Goal: Find contact information: Find contact information

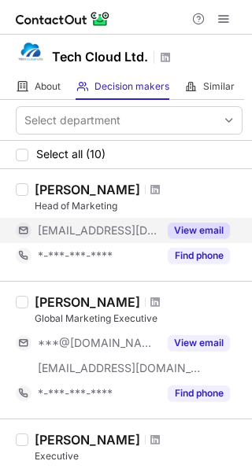
click at [164, 230] on div "View email" at bounding box center [194, 230] width 72 height 25
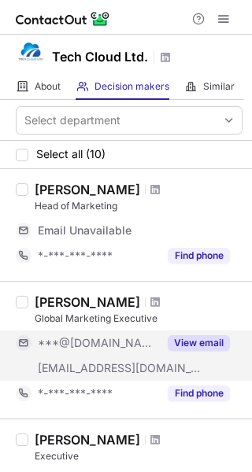
click at [172, 337] on button "View email" at bounding box center [199, 343] width 62 height 16
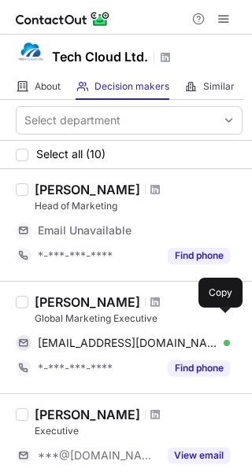
scroll to position [81, 0]
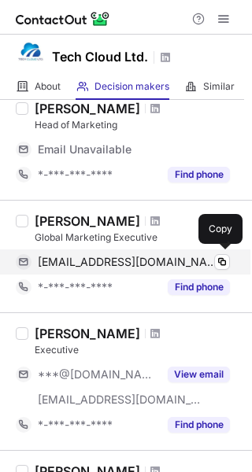
click at [202, 260] on span "[EMAIL_ADDRESS][DOMAIN_NAME]" at bounding box center [128, 262] width 180 height 14
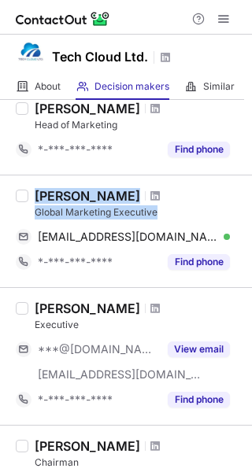
drag, startPoint x: 163, startPoint y: 212, endPoint x: 31, endPoint y: 192, distance: 132.8
click at [31, 192] on div "[PERSON_NAME] Global Marketing Executive [EMAIL_ADDRESS][DOMAIN_NAME] Verified …" at bounding box center [135, 231] width 214 height 87
copy div "Fardeen Ahmed Global Marketing Executive"
click at [150, 197] on span at bounding box center [154, 196] width 9 height 13
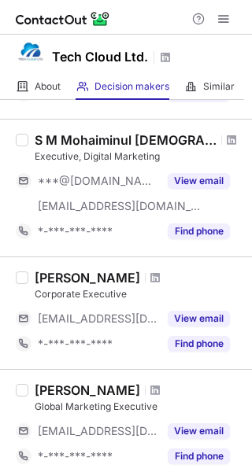
scroll to position [715, 0]
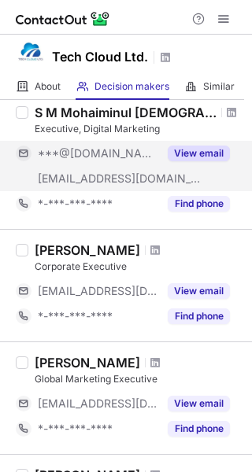
click at [125, 164] on div "***@[DOMAIN_NAME]" at bounding box center [87, 153] width 142 height 25
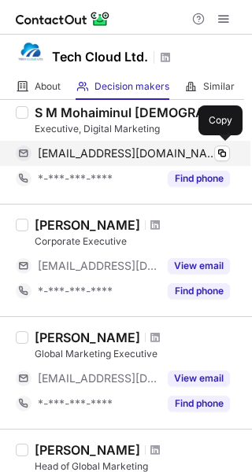
click at [207, 157] on div "safimohammadm@gmail.com Verified" at bounding box center [134, 153] width 192 height 14
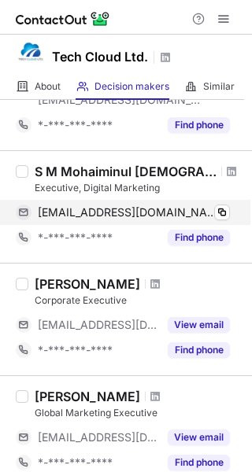
scroll to position [643, 0]
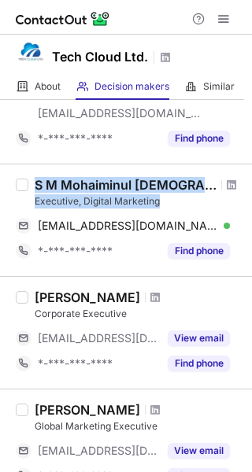
drag, startPoint x: 109, startPoint y: 210, endPoint x: 18, endPoint y: 191, distance: 92.4
click at [18, 191] on div "S M Mohaiminul Islam Executive, Digital Marketing safimohammadm@gmail.com Verif…" at bounding box center [126, 220] width 252 height 112
copy div "S M Mohaiminul Islam Executive, Digital Marketing"
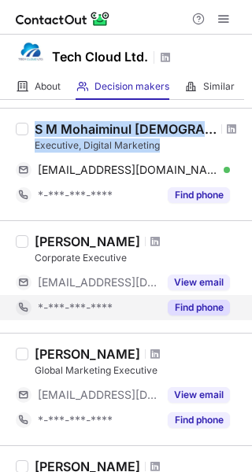
scroll to position [677, 0]
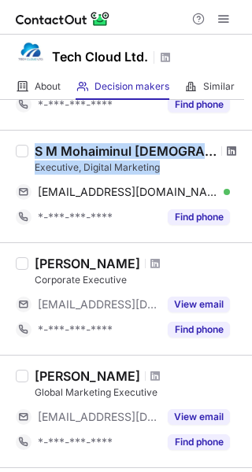
click at [227, 149] on span at bounding box center [231, 151] width 9 height 13
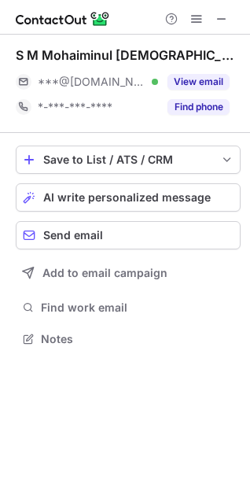
scroll to position [328, 250]
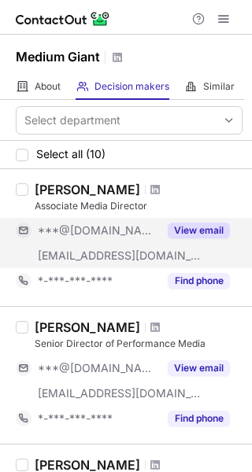
click at [117, 245] on div "[EMAIL_ADDRESS][DOMAIN_NAME]" at bounding box center [87, 255] width 142 height 25
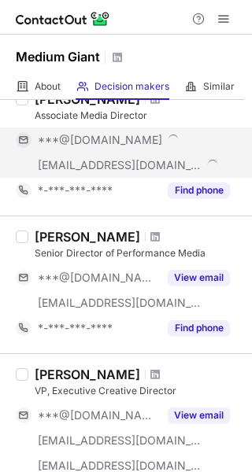
scroll to position [100, 0]
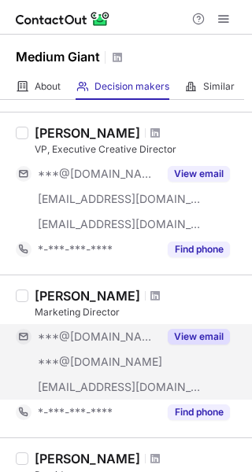
click at [125, 326] on div "***@[DOMAIN_NAME]" at bounding box center [87, 336] width 142 height 25
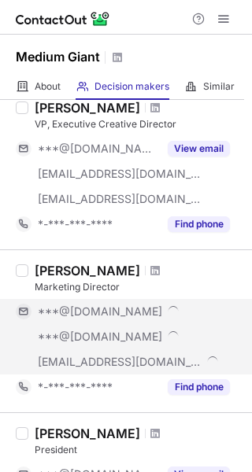
scroll to position [307, 0]
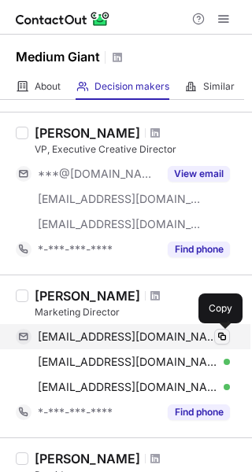
click at [220, 335] on span at bounding box center [222, 336] width 13 height 13
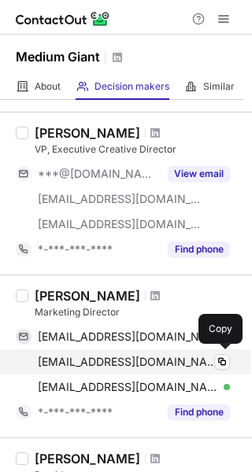
click at [201, 359] on div "[PERSON_NAME][EMAIL_ADDRESS][DOMAIN_NAME] Verified" at bounding box center [134, 362] width 192 height 14
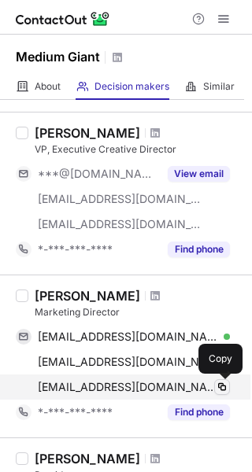
click at [215, 389] on button at bounding box center [222, 387] width 16 height 16
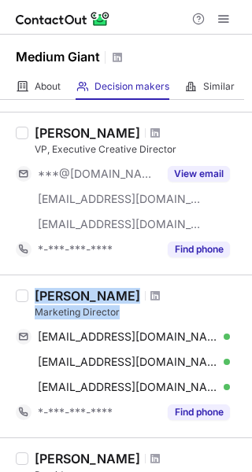
drag, startPoint x: 121, startPoint y: 312, endPoint x: 29, endPoint y: 293, distance: 94.0
click at [29, 293] on div "[PERSON_NAME] Marketing Director [EMAIL_ADDRESS][DOMAIN_NAME] Verified Copy [EM…" at bounding box center [135, 356] width 214 height 137
copy div "[PERSON_NAME] Marketing Director"
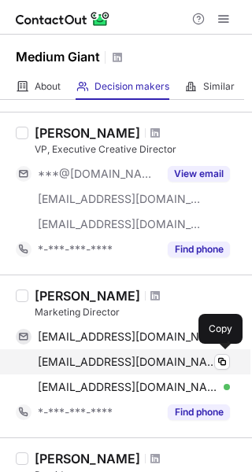
click at [206, 358] on div "[PERSON_NAME][EMAIL_ADDRESS][DOMAIN_NAME] Verified" at bounding box center [134, 362] width 192 height 14
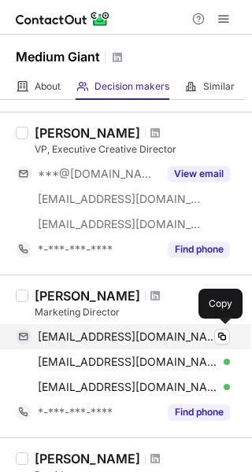
click at [208, 343] on div "[EMAIL_ADDRESS][DOMAIN_NAME] Verified" at bounding box center [134, 337] width 192 height 14
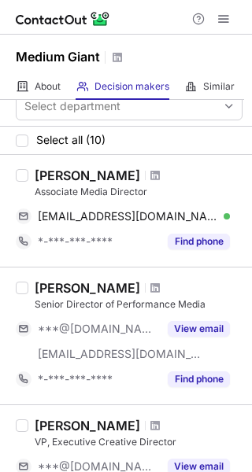
scroll to position [0, 0]
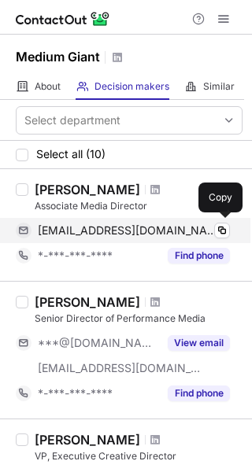
click at [200, 224] on div "[EMAIL_ADDRESS][DOMAIN_NAME] Verified" at bounding box center [134, 230] width 192 height 14
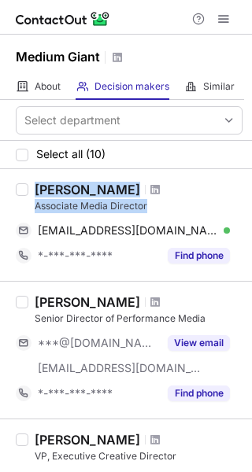
drag, startPoint x: 119, startPoint y: 201, endPoint x: 12, endPoint y: 181, distance: 108.8
click at [12, 181] on div "[PERSON_NAME] Associate Media Director [EMAIL_ADDRESS][DOMAIN_NAME] Verified Co…" at bounding box center [126, 225] width 252 height 112
copy div "[PERSON_NAME] Associate Media Director"
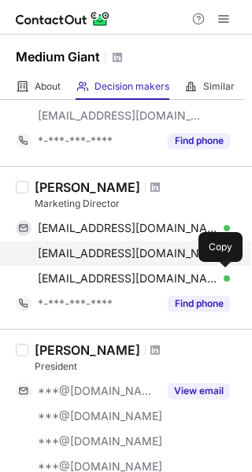
scroll to position [414, 0]
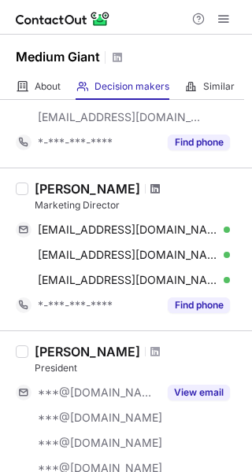
click at [150, 191] on span at bounding box center [154, 189] width 9 height 13
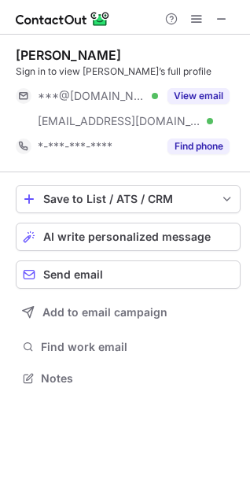
scroll to position [367, 250]
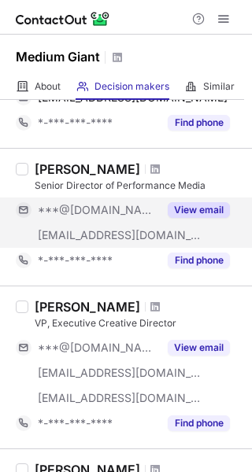
scroll to position [129, 0]
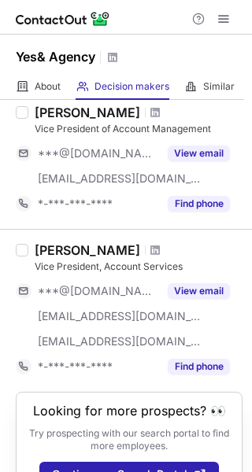
scroll to position [1369, 0]
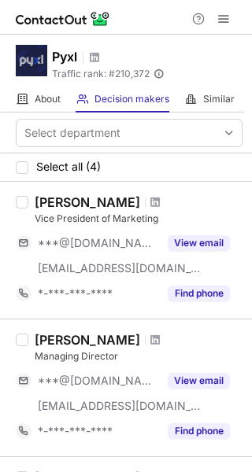
click at [168, 239] on button "View email" at bounding box center [199, 243] width 62 height 16
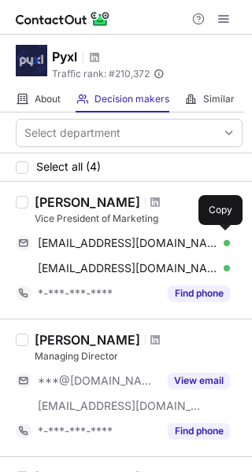
click at [168, 239] on div "bstrzyka@gmail.com Verified" at bounding box center [134, 243] width 192 height 14
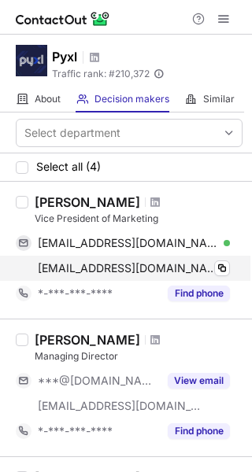
click at [210, 261] on div "bwinter@pyxl.com Verified" at bounding box center [134, 268] width 192 height 14
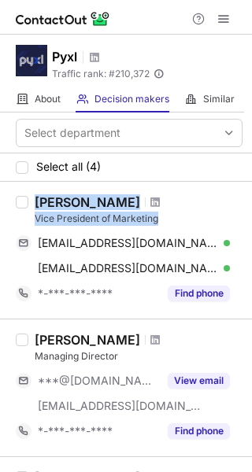
drag, startPoint x: 165, startPoint y: 223, endPoint x: 33, endPoint y: 205, distance: 133.4
click at [33, 205] on div "Bonnie Winter Vice President of Marketing bstrzyka@gmail.com Verified Copy bwin…" at bounding box center [135, 250] width 214 height 112
copy div "Bonnie Winter Vice President of Marketing"
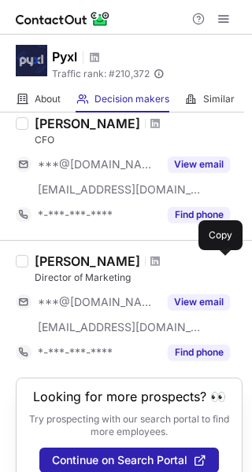
scroll to position [379, 0]
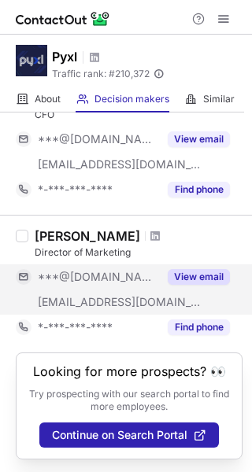
click at [118, 276] on span "***@gmail.com" at bounding box center [98, 277] width 120 height 14
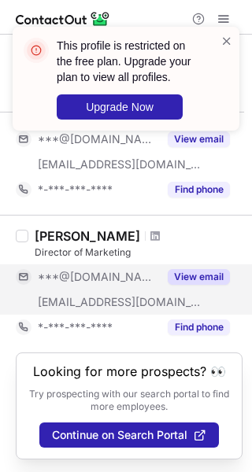
click at [203, 272] on button "View email" at bounding box center [199, 277] width 62 height 16
click at [202, 272] on div "***@gmail.com ***@pyxl.com" at bounding box center [123, 289] width 214 height 50
click at [202, 272] on div "***@gmail.com" at bounding box center [134, 277] width 192 height 14
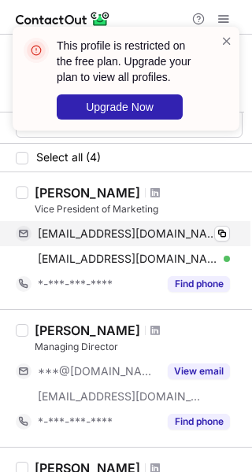
scroll to position [0, 0]
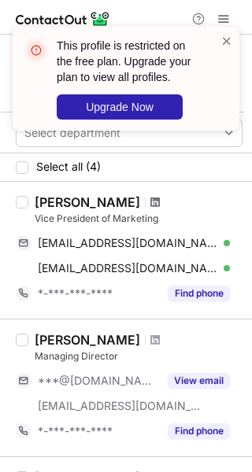
click at [150, 201] on span at bounding box center [154, 202] width 9 height 13
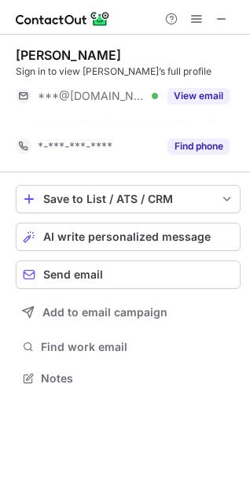
scroll to position [342, 250]
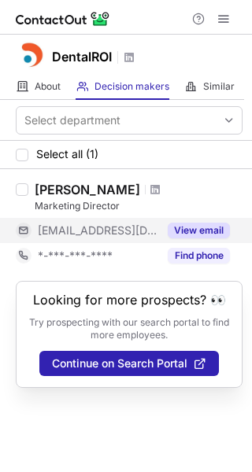
click at [90, 227] on span "[EMAIL_ADDRESS][DOMAIN_NAME]" at bounding box center [98, 230] width 120 height 14
